Goal: Transaction & Acquisition: Purchase product/service

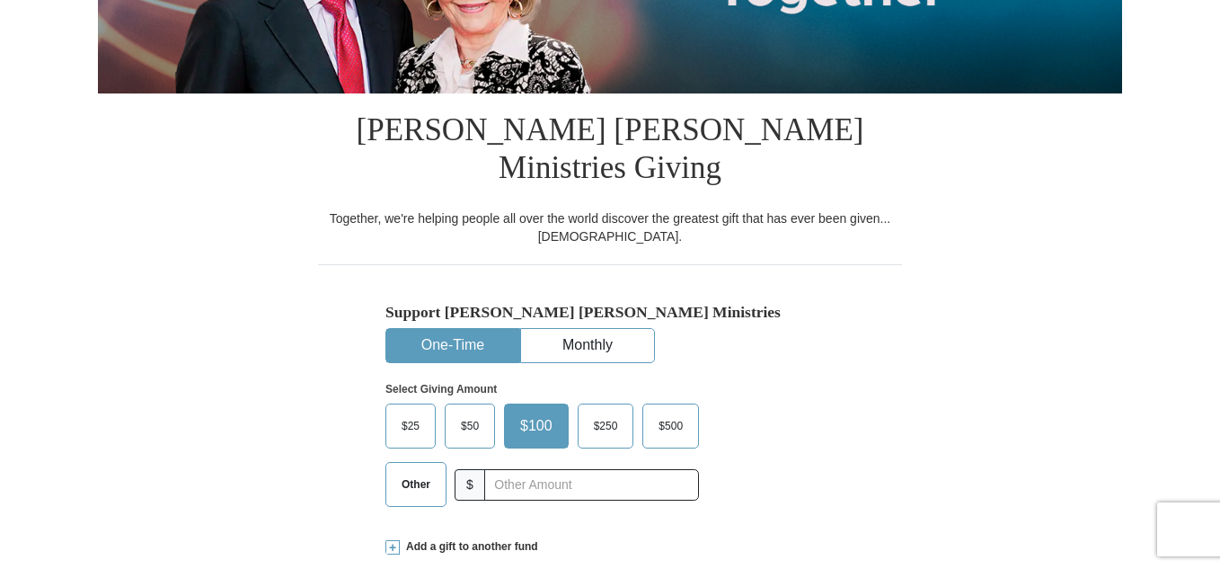
scroll to position [359, 0]
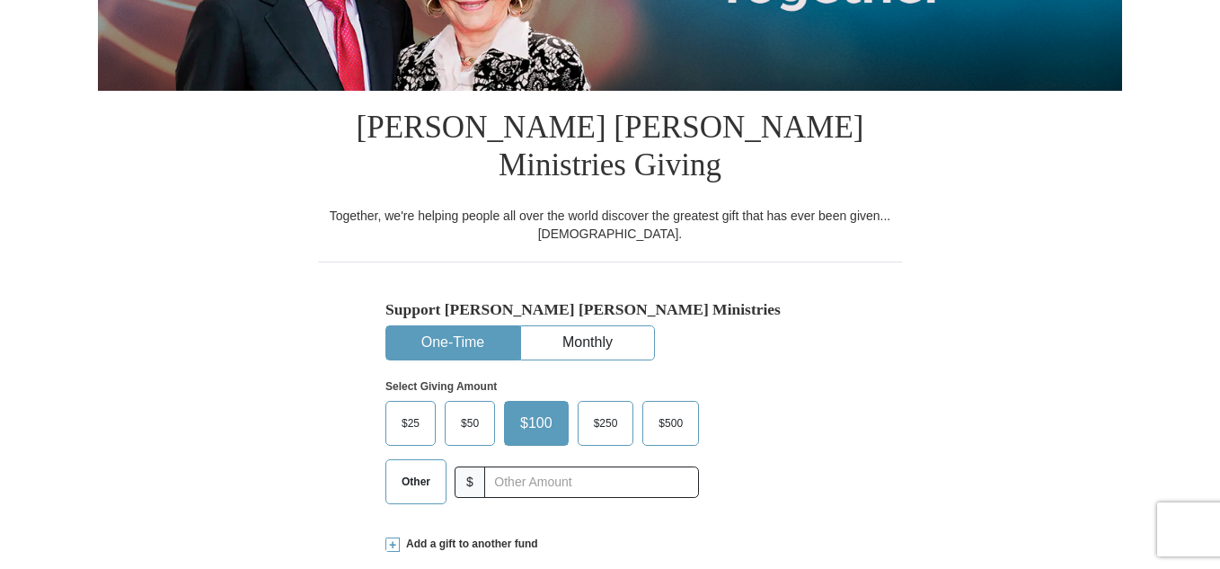
click at [425, 326] on button "One-Time" at bounding box center [452, 342] width 133 height 33
click at [436, 326] on button "One-Time" at bounding box center [452, 342] width 133 height 33
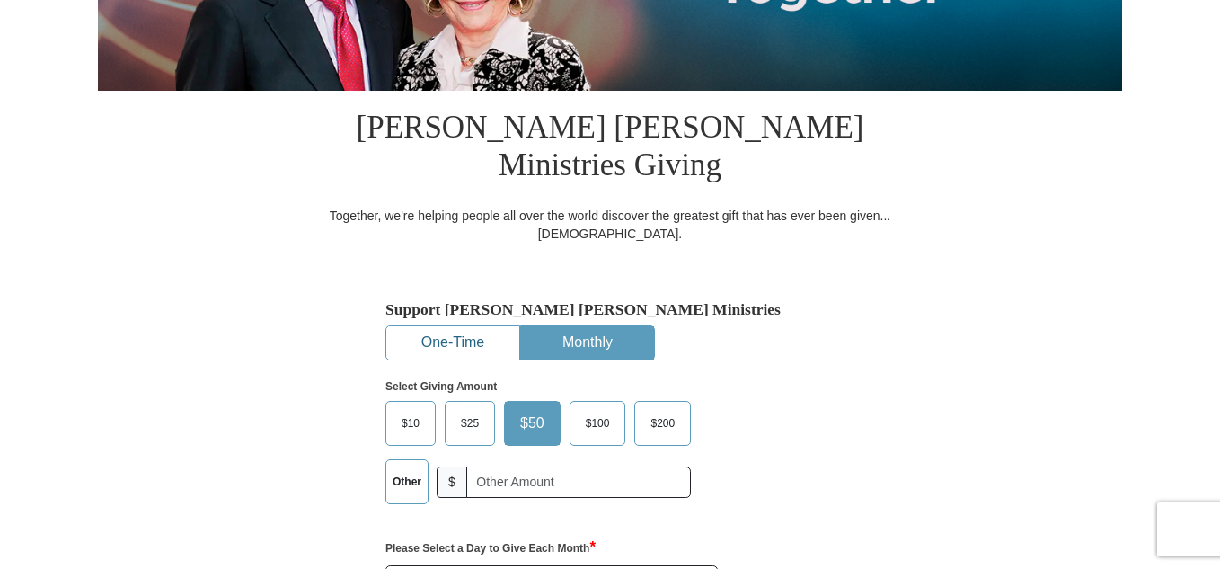
click at [447, 326] on button "One-Time" at bounding box center [452, 342] width 133 height 33
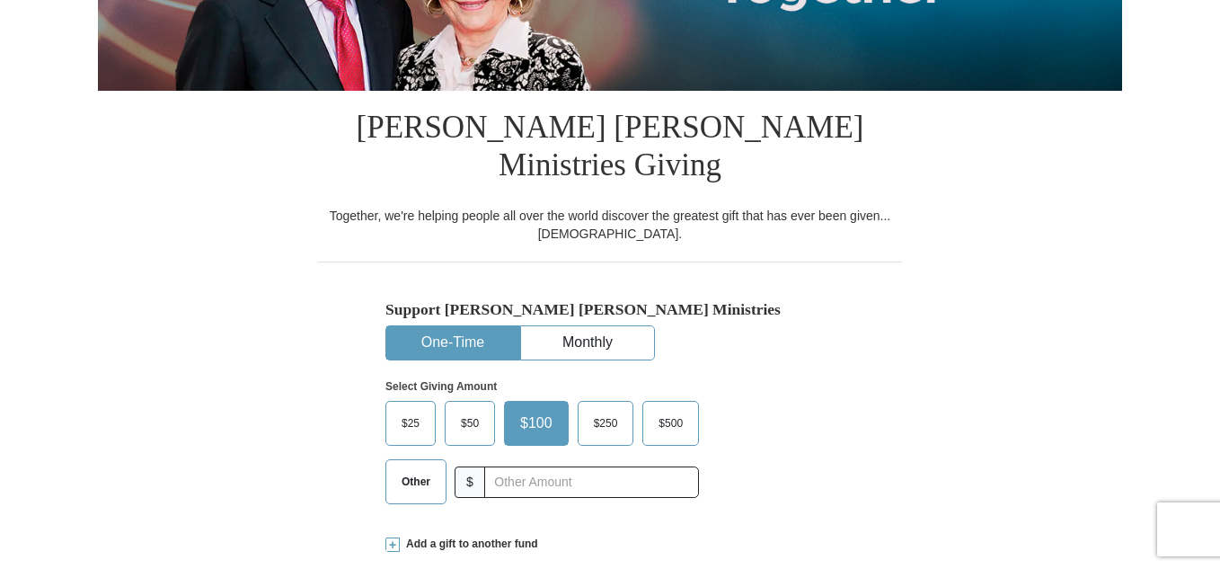
click at [446, 326] on button "One-Time" at bounding box center [452, 342] width 133 height 33
click at [386, 326] on button "One-Time" at bounding box center [452, 342] width 133 height 33
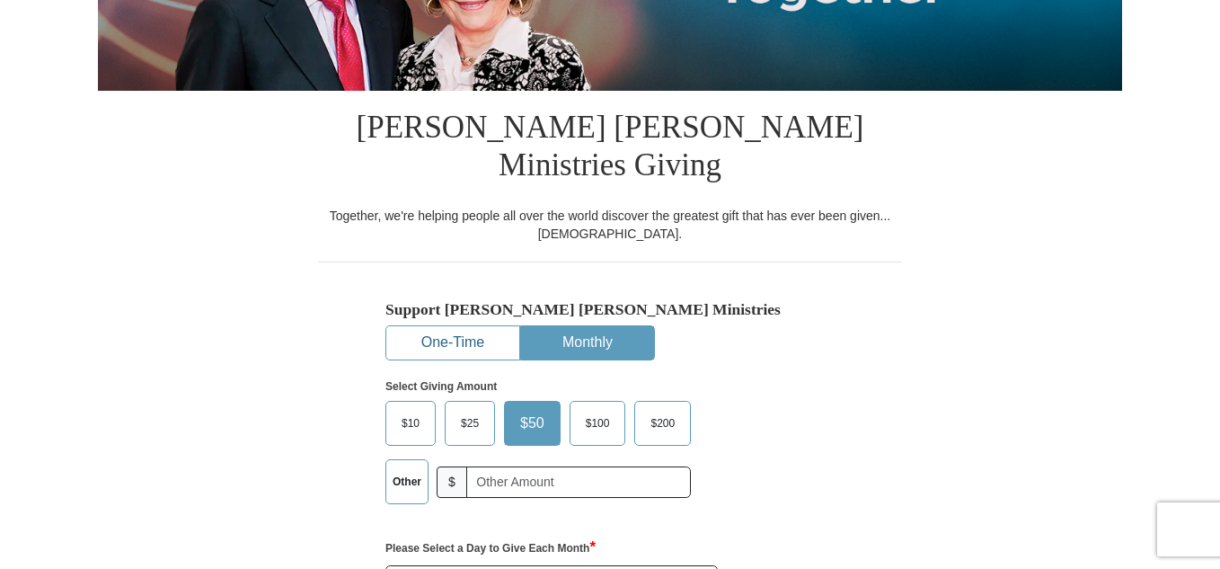
click at [443, 326] on button "One-Time" at bounding box center [452, 342] width 133 height 33
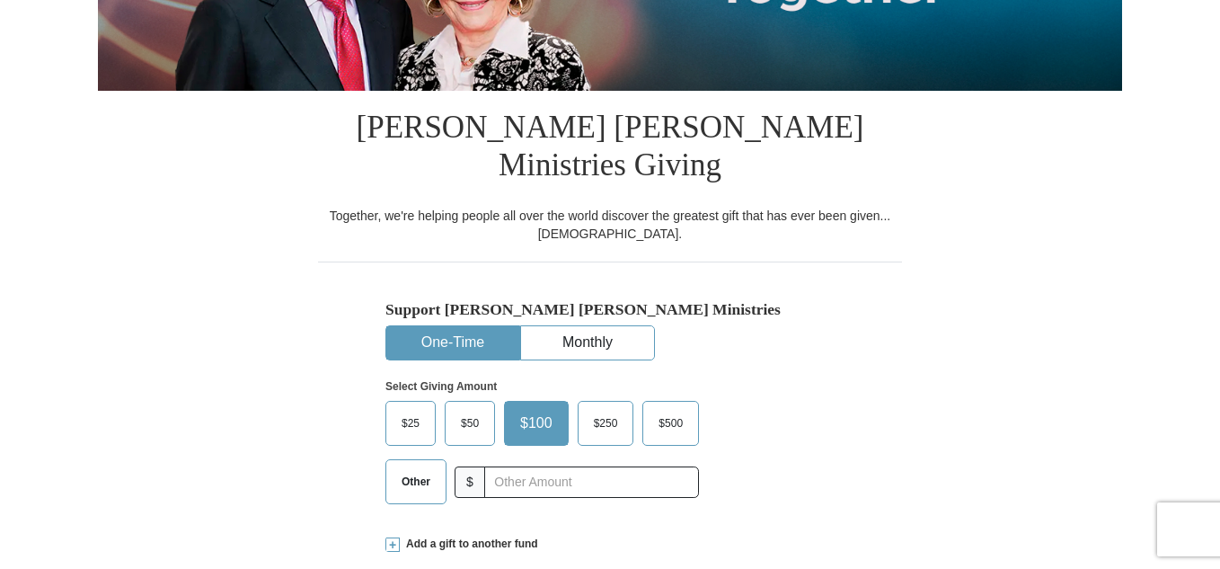
click at [386, 326] on button "One-Time" at bounding box center [452, 342] width 133 height 33
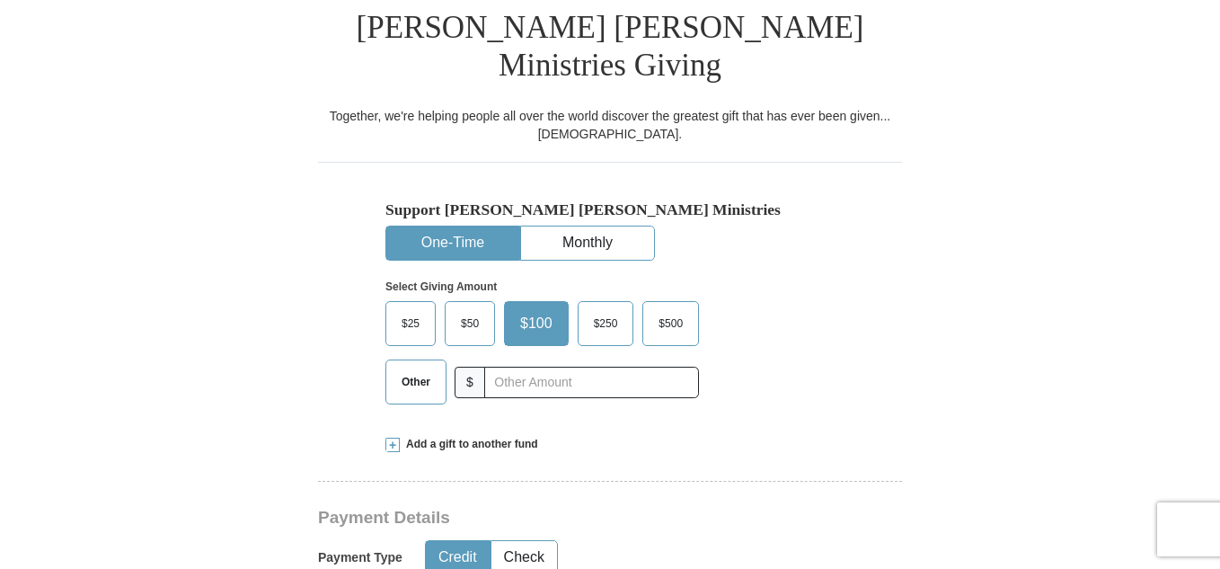
scroll to position [492, 0]
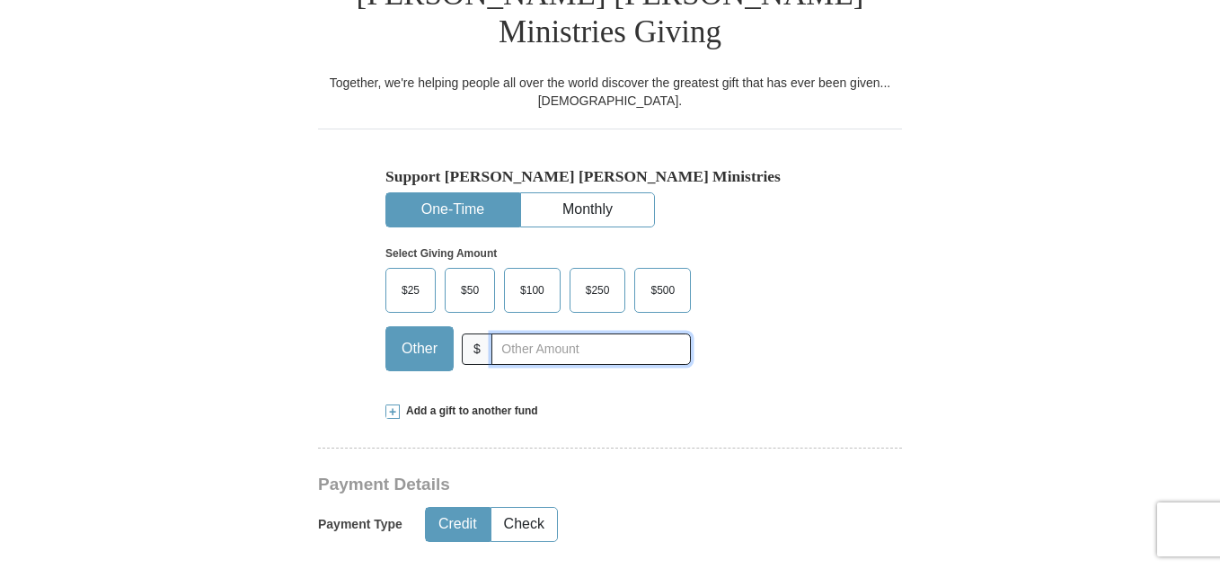
click at [491, 333] on input "text" at bounding box center [590, 348] width 199 height 31
type input "70.00"
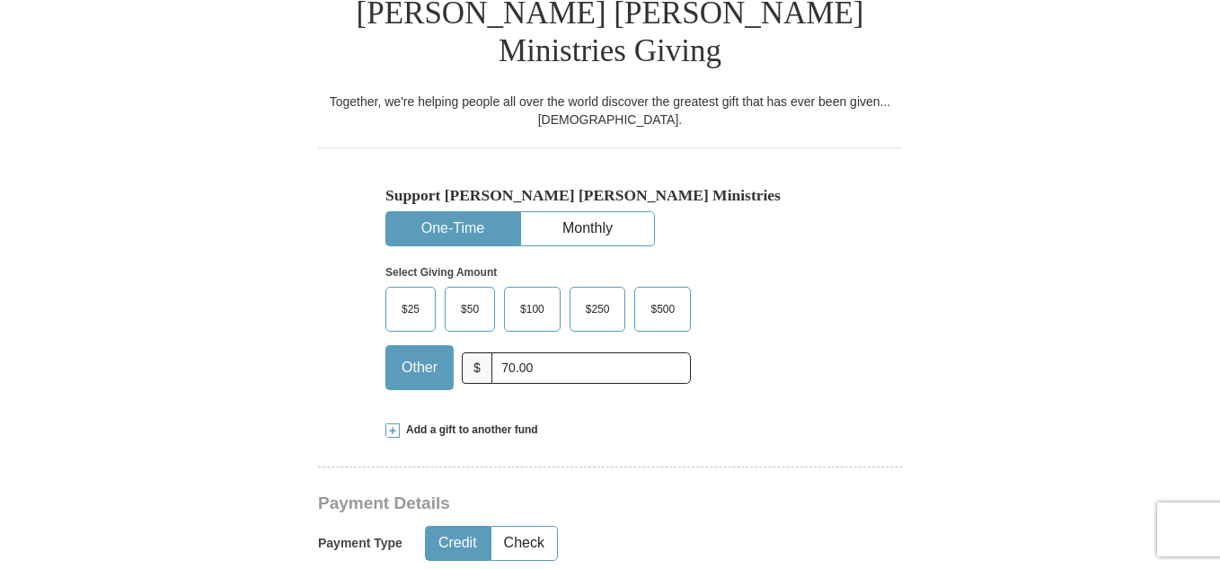
click at [448, 526] on button "Credit" at bounding box center [458, 542] width 64 height 33
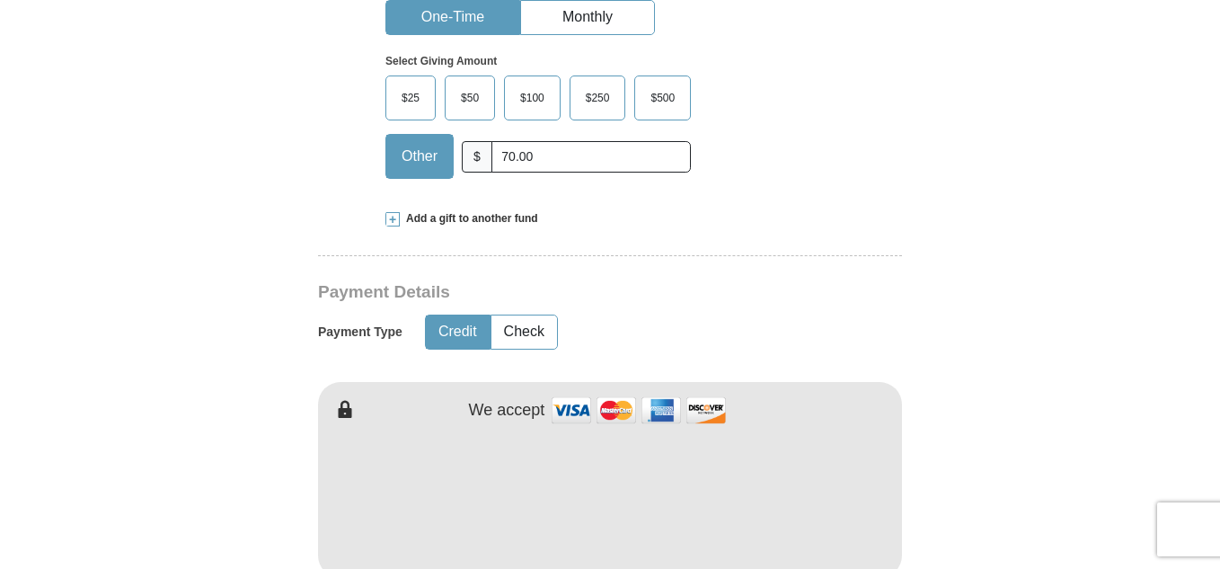
scroll to position [744, 0]
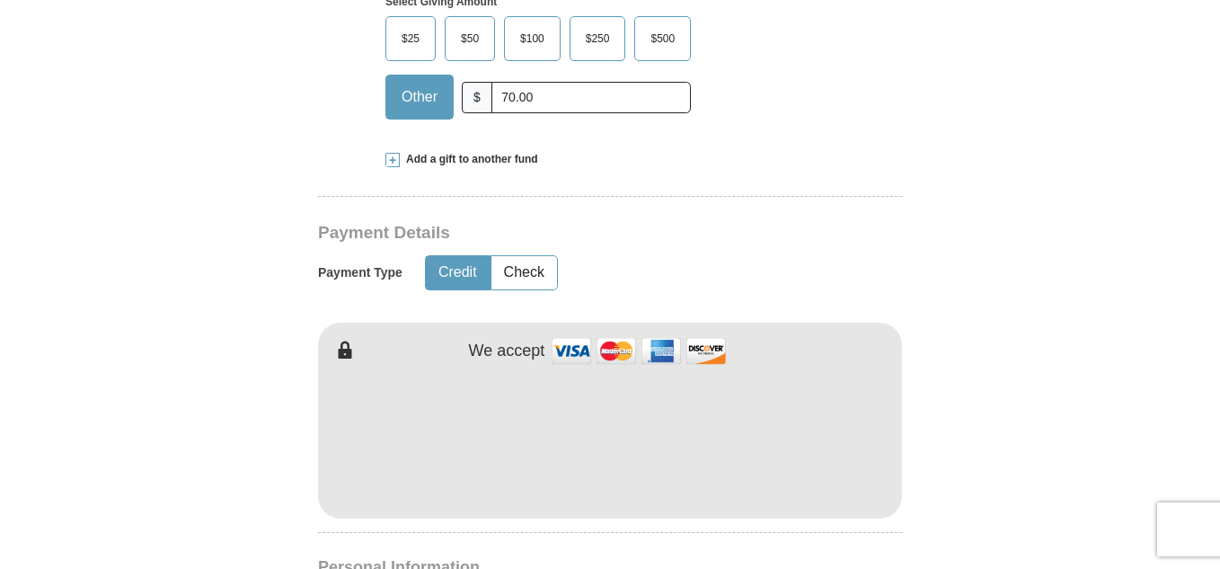
type button "Credit"
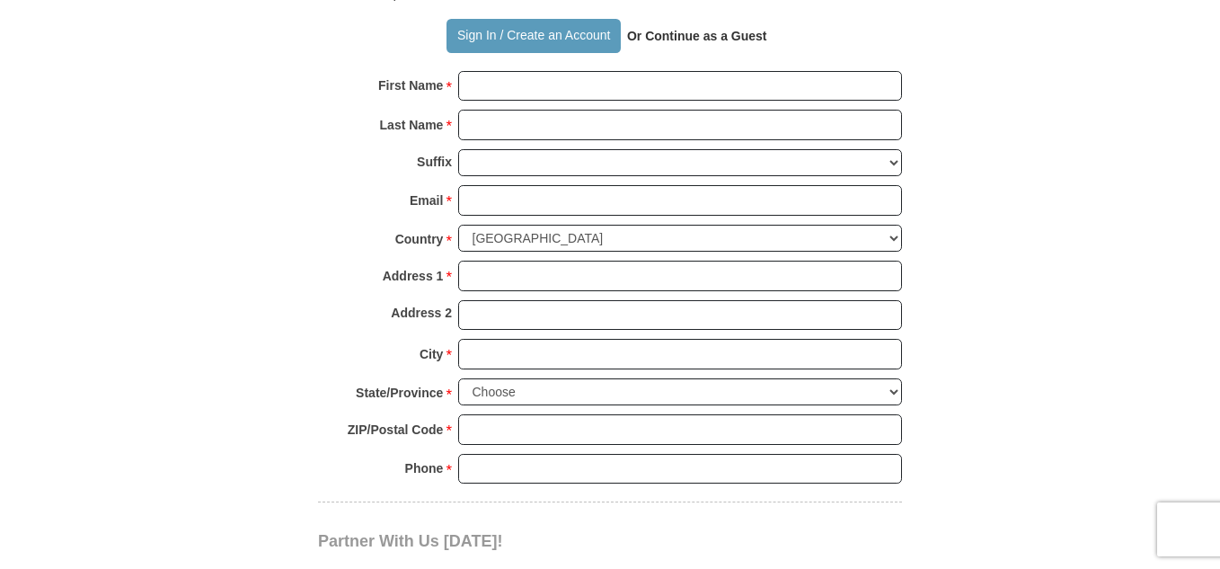
scroll to position [1357, 0]
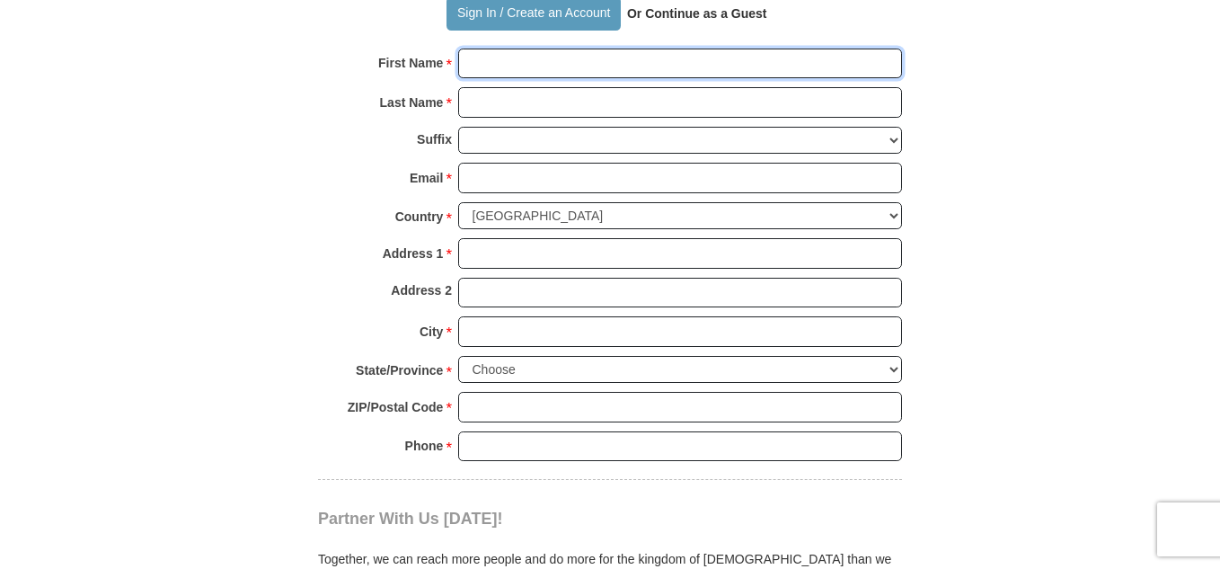
click at [468, 49] on input "First Name *" at bounding box center [680, 64] width 444 height 31
type input "Derina"
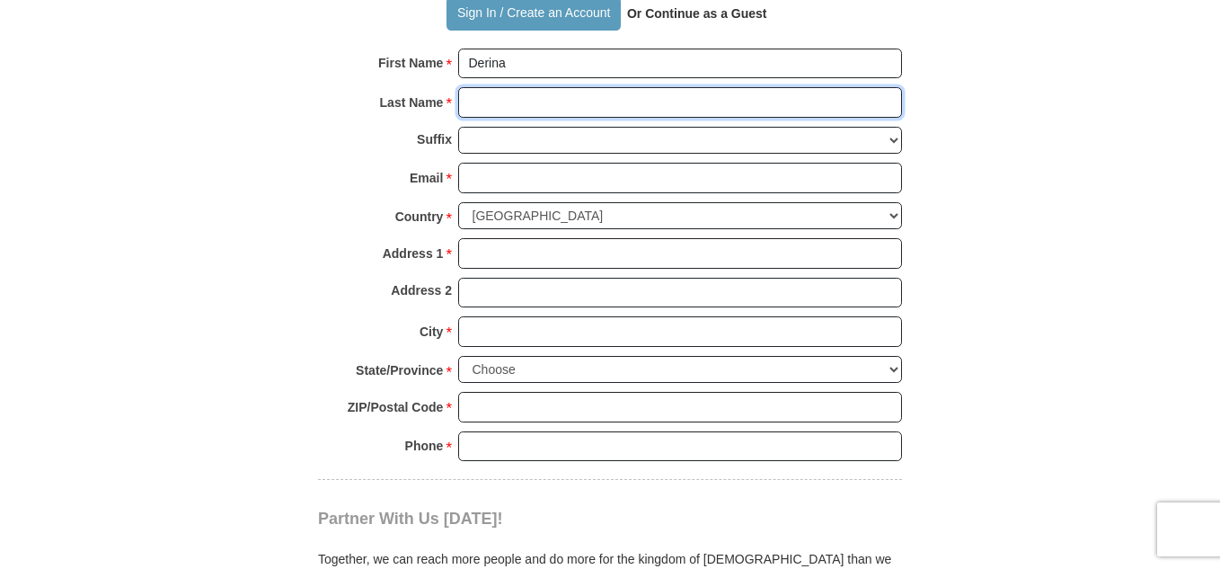
click at [464, 87] on input "Last Name *" at bounding box center [680, 102] width 444 height 31
type input "Elswick"
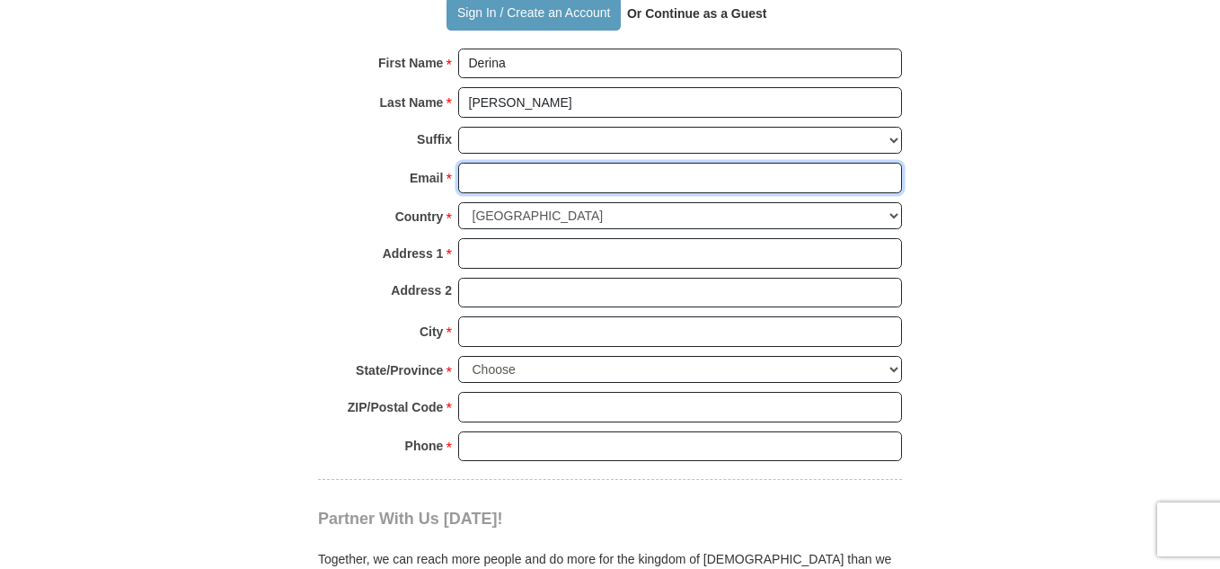
click at [464, 163] on input "Email *" at bounding box center [680, 178] width 444 height 31
type input "derinaelswick9@gmail.com"
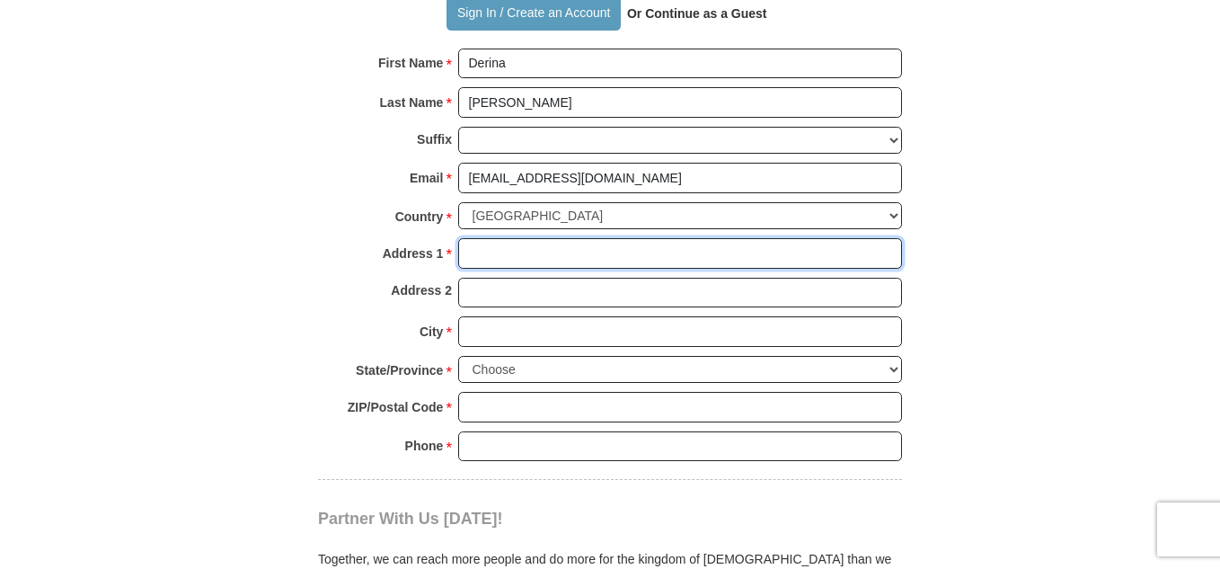
type input "2223 Scenic Loop Rd."
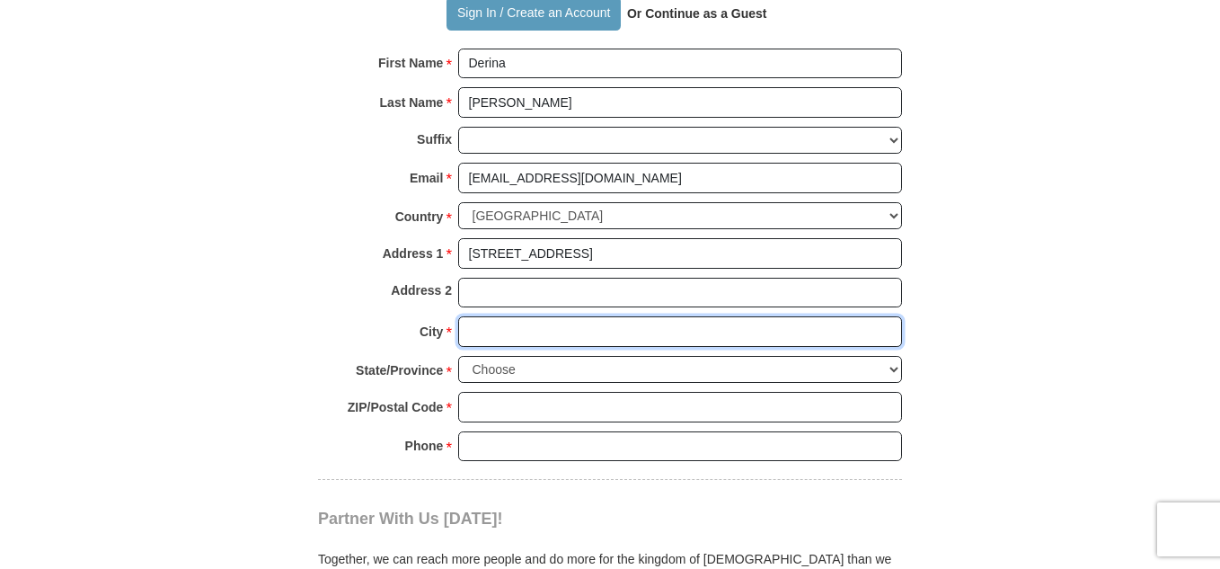
type input "Pigeon Forge"
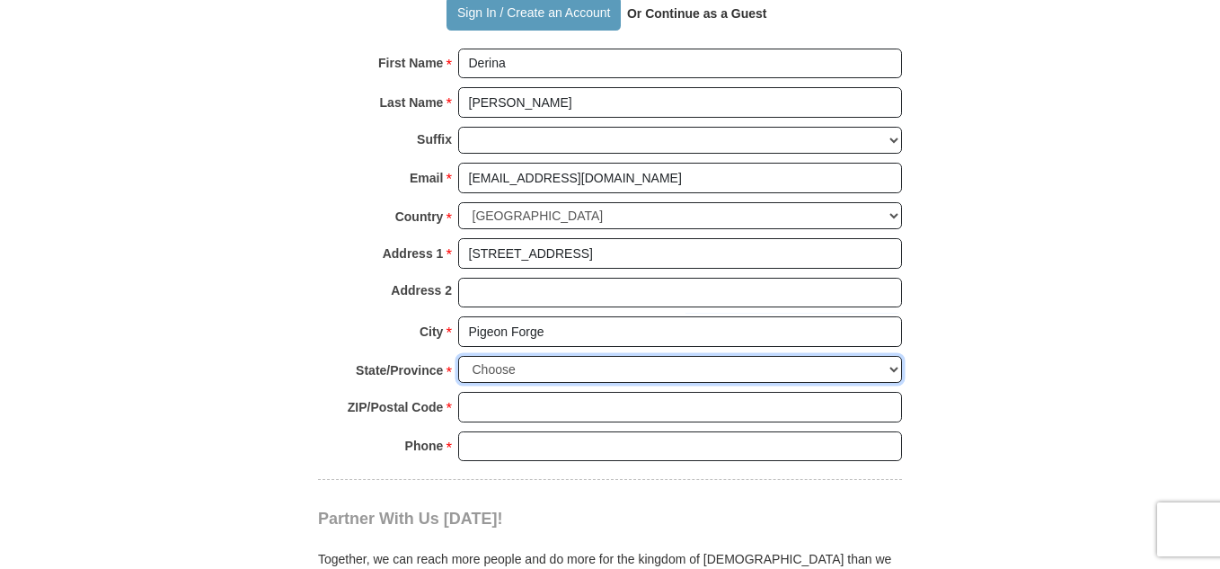
select select "TN"
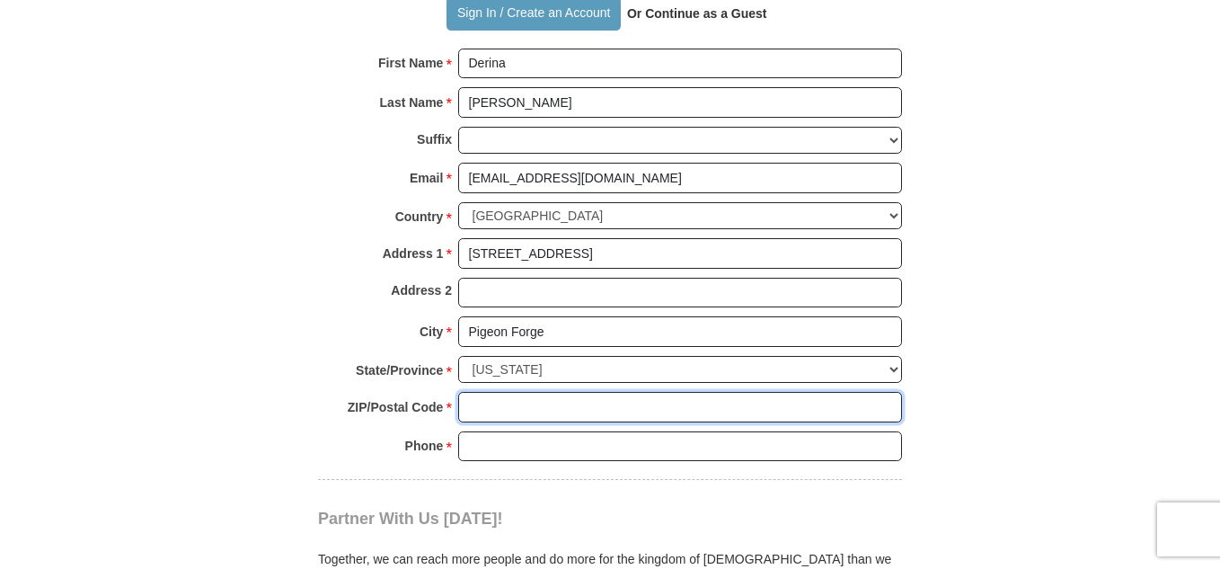
type input "37863"
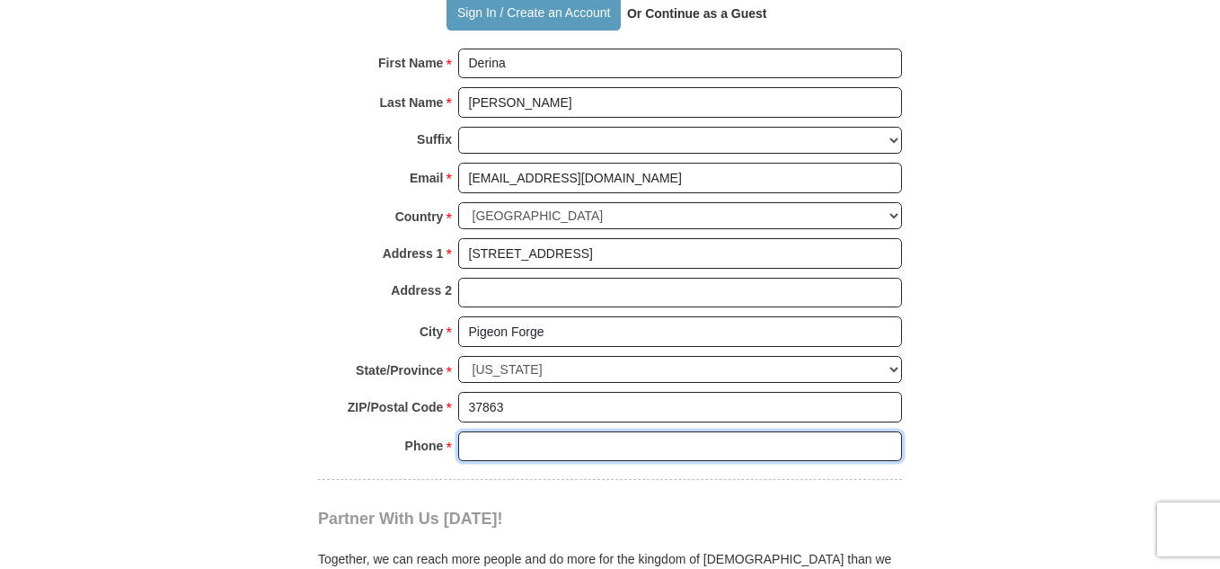
type input "8653153775"
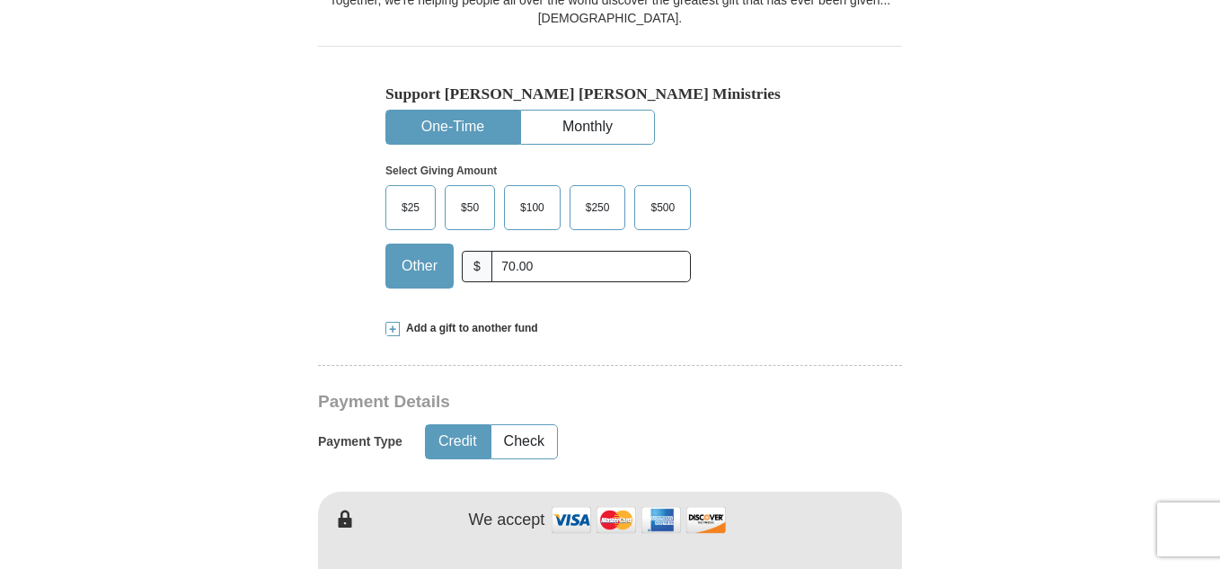
scroll to position [563, 0]
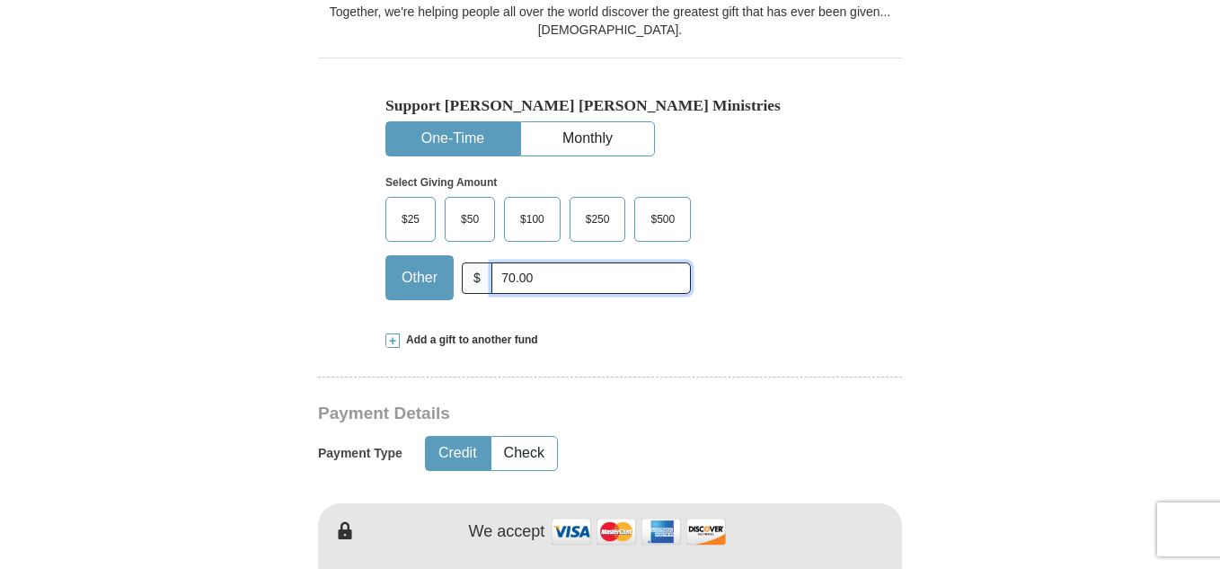
click at [539, 262] on input "70.00" at bounding box center [590, 277] width 199 height 31
type input "7"
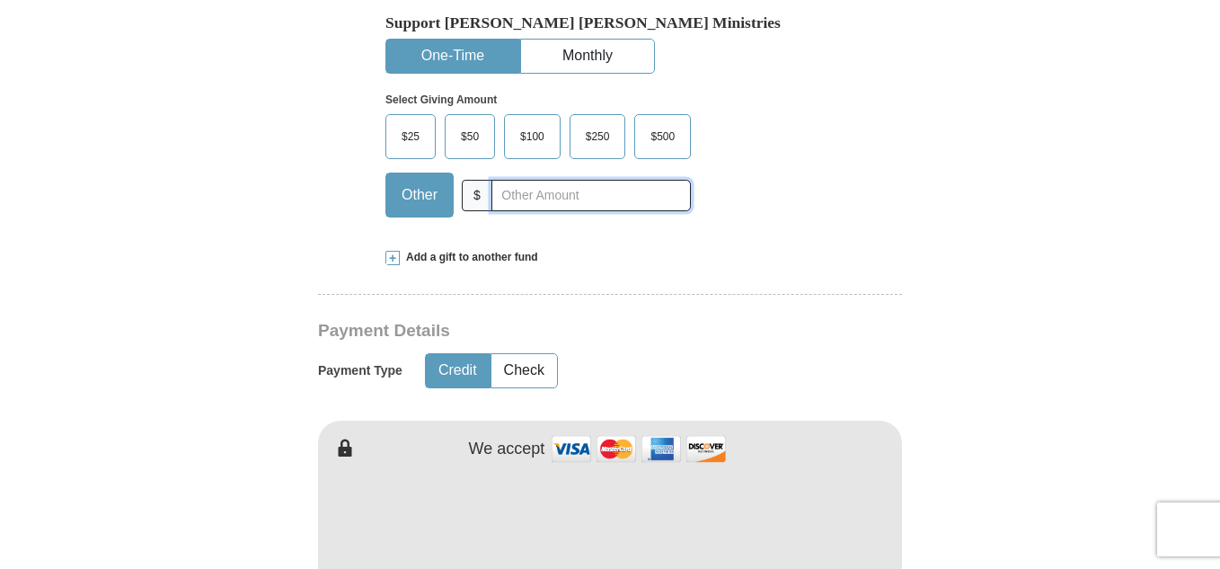
scroll to position [635, 0]
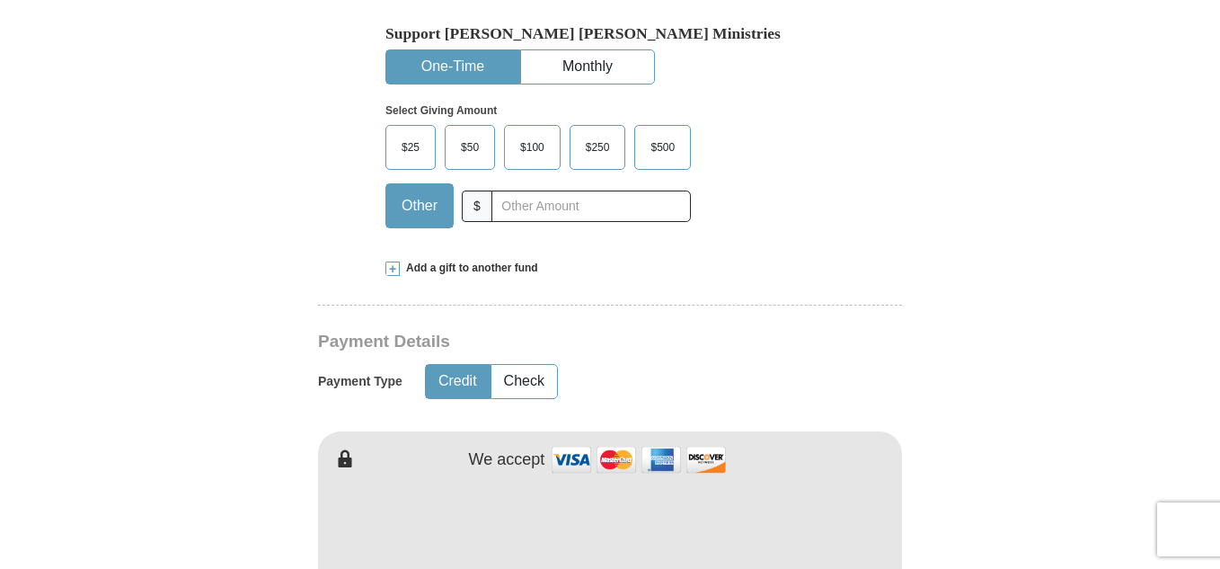
click at [407, 192] on span "Other" at bounding box center [420, 205] width 54 height 27
click at [0, 0] on input "Other" at bounding box center [0, 0] width 0 height 0
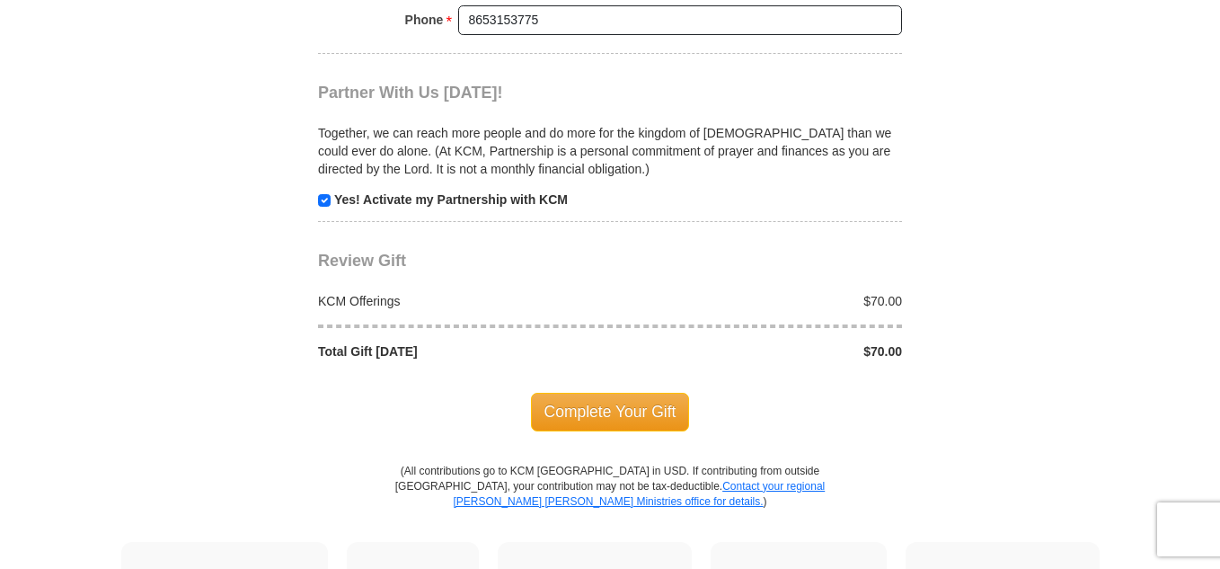
scroll to position [1790, 0]
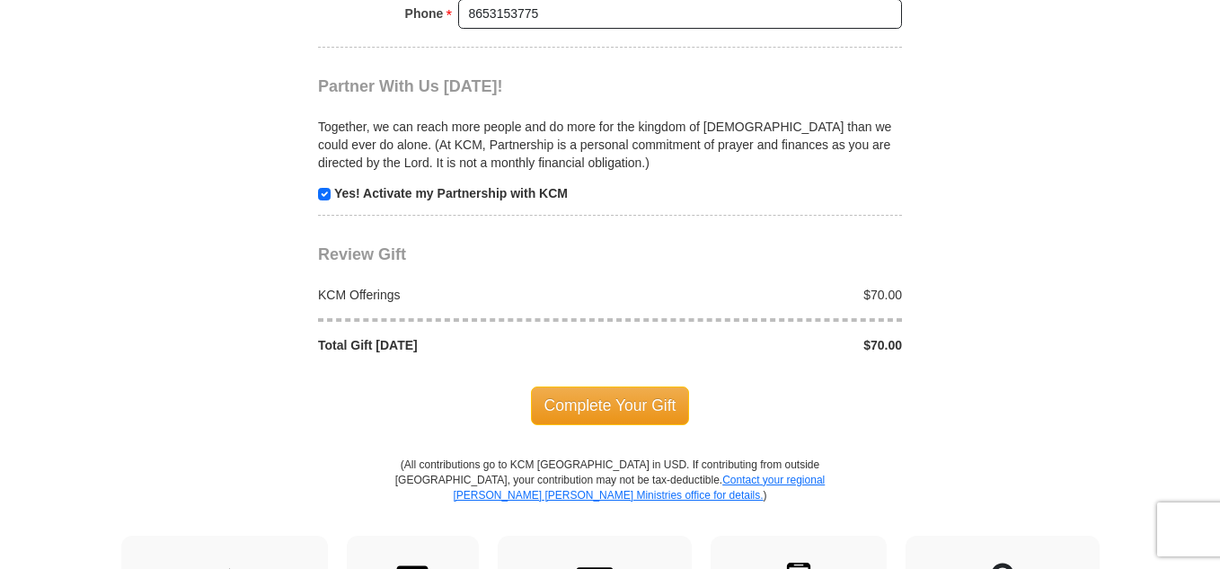
type input "70.00"
click at [614, 386] on span "Complete Your Gift" at bounding box center [610, 405] width 159 height 38
